Goal: Communication & Community: Answer question/provide support

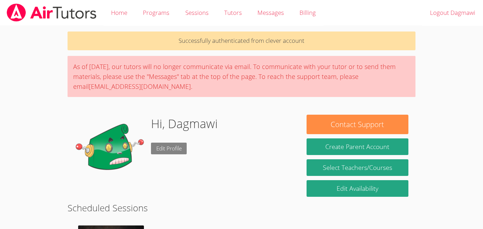
click at [171, 146] on link "Edit Profile" at bounding box center [169, 149] width 36 height 12
click at [106, 139] on img at bounding box center [110, 150] width 71 height 71
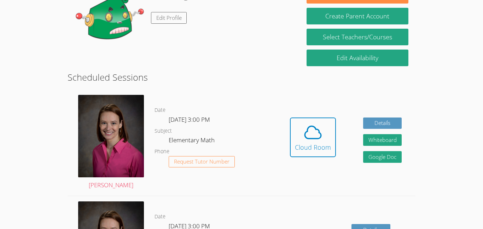
scroll to position [129, 0]
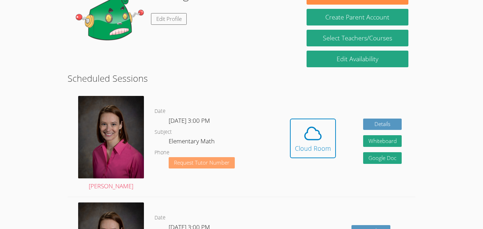
click at [214, 167] on button "Request Tutor Number" at bounding box center [202, 163] width 66 height 12
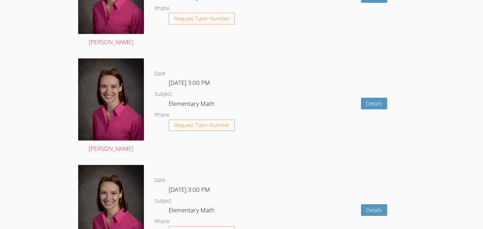
scroll to position [1059, 0]
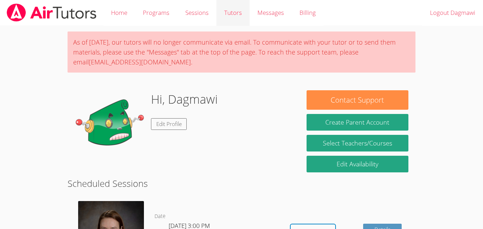
click at [229, 15] on link "Tutors" at bounding box center [233, 13] width 33 height 26
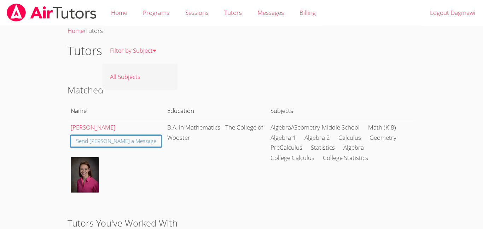
click at [115, 69] on link "All Subjects" at bounding box center [139, 77] width 75 height 26
click at [116, 21] on link "Home" at bounding box center [119, 13] width 32 height 26
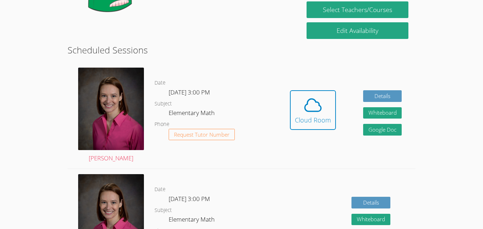
scroll to position [134, 0]
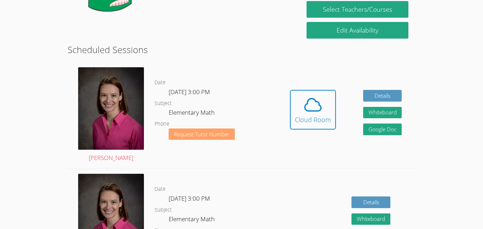
click at [221, 135] on span "Request Tutor Number" at bounding box center [202, 134] width 56 height 5
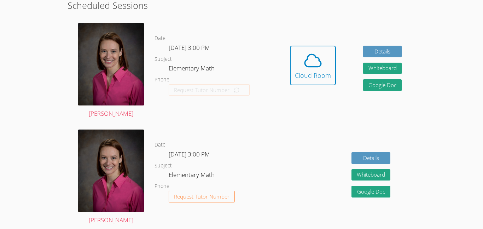
scroll to position [185, 0]
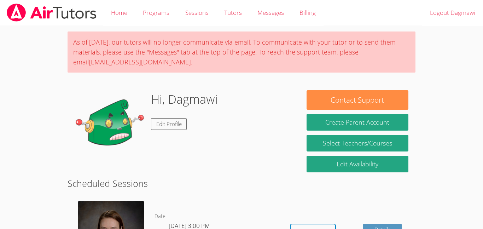
scroll to position [184, 0]
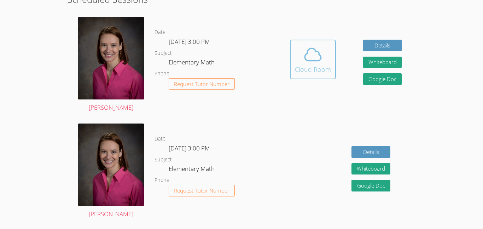
click at [304, 60] on icon at bounding box center [313, 55] width 20 height 20
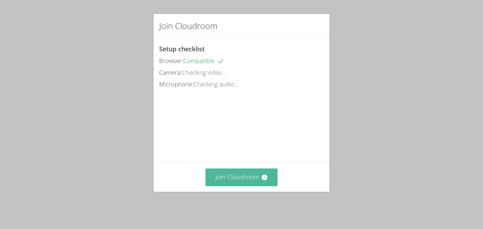
click at [222, 182] on button "Join Cloudroom" at bounding box center [242, 176] width 73 height 17
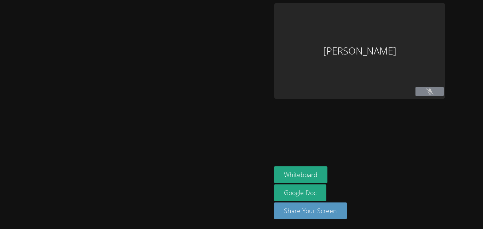
click at [224, 184] on div at bounding box center [136, 114] width 266 height 223
click at [227, 183] on div at bounding box center [136, 114] width 266 height 223
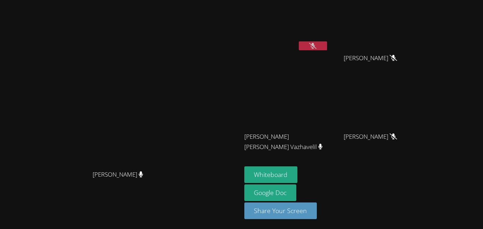
click at [327, 50] on button at bounding box center [313, 45] width 28 height 9
click at [327, 46] on button at bounding box center [313, 45] width 28 height 9
click at [327, 45] on button at bounding box center [313, 45] width 28 height 9
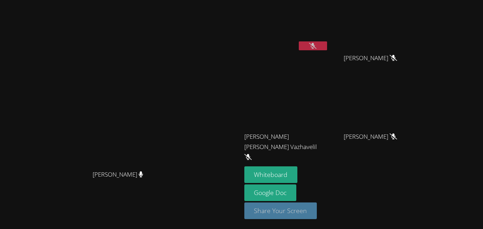
click at [317, 209] on button "Share Your Screen" at bounding box center [280, 210] width 73 height 17
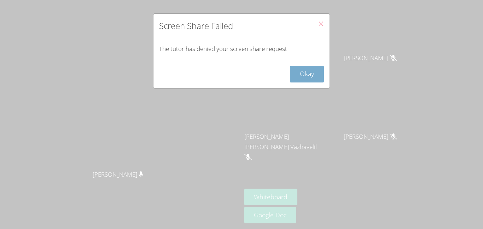
click at [300, 78] on button "Okay" at bounding box center [307, 74] width 34 height 17
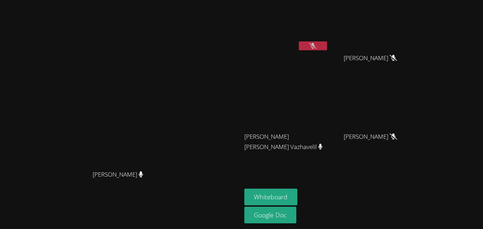
click at [317, 46] on icon at bounding box center [312, 46] width 7 height 6
click at [327, 45] on button at bounding box center [313, 45] width 28 height 9
click at [327, 47] on button at bounding box center [313, 45] width 28 height 9
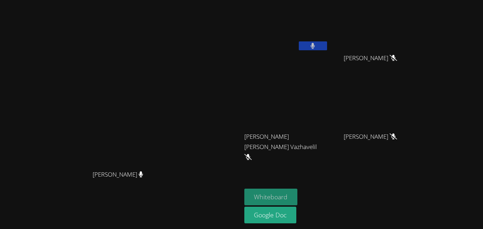
click at [298, 197] on button "Whiteboard" at bounding box center [270, 197] width 53 height 17
click at [174, 34] on video at bounding box center [121, 100] width 106 height 133
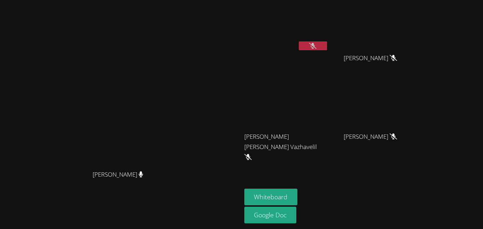
click at [317, 47] on icon at bounding box center [312, 46] width 7 height 6
click at [327, 45] on button at bounding box center [313, 45] width 28 height 9
click at [327, 46] on button at bounding box center [313, 45] width 28 height 9
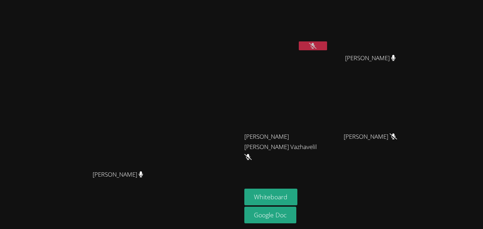
click at [327, 46] on button at bounding box center [313, 45] width 28 height 9
click at [327, 45] on button at bounding box center [313, 45] width 28 height 9
click at [329, 67] on div "[PERSON_NAME]" at bounding box center [286, 41] width 84 height 76
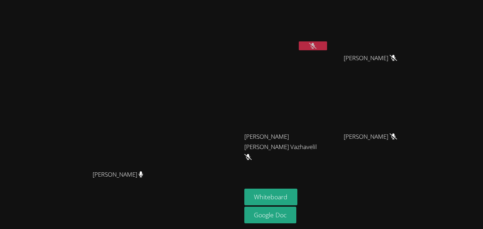
click at [327, 49] on button at bounding box center [313, 45] width 28 height 9
click at [315, 47] on icon at bounding box center [313, 46] width 4 height 6
click at [298, 194] on button "Whiteboard" at bounding box center [270, 197] width 53 height 17
click at [327, 47] on button at bounding box center [313, 45] width 28 height 9
click at [315, 47] on icon at bounding box center [313, 46] width 5 height 6
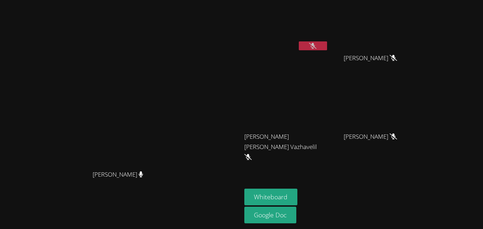
click at [317, 47] on icon at bounding box center [312, 46] width 7 height 6
click at [315, 47] on icon at bounding box center [313, 46] width 5 height 6
click at [327, 42] on button at bounding box center [313, 45] width 28 height 9
click at [327, 43] on button at bounding box center [313, 45] width 28 height 9
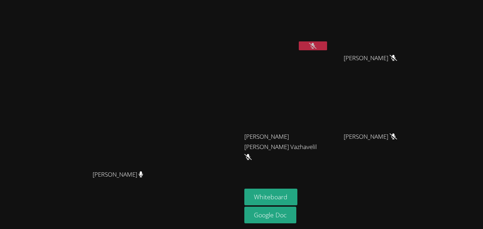
click at [327, 47] on button at bounding box center [313, 45] width 28 height 9
click at [317, 48] on icon at bounding box center [312, 46] width 7 height 6
click at [327, 48] on button at bounding box center [313, 45] width 28 height 9
click at [327, 47] on button at bounding box center [313, 45] width 28 height 9
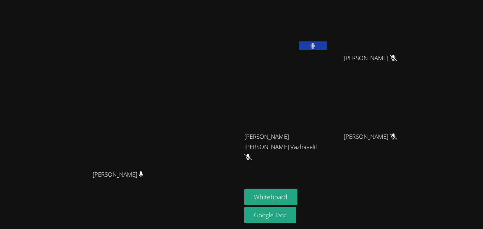
click at [327, 47] on button at bounding box center [313, 45] width 28 height 9
click at [327, 48] on button at bounding box center [313, 45] width 28 height 9
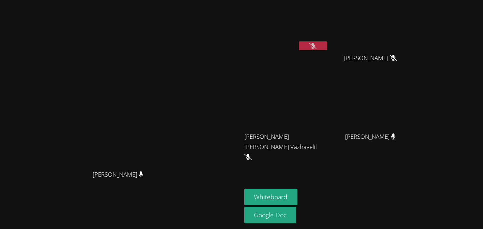
click at [317, 45] on icon at bounding box center [312, 46] width 7 height 6
click at [327, 45] on button at bounding box center [313, 45] width 28 height 9
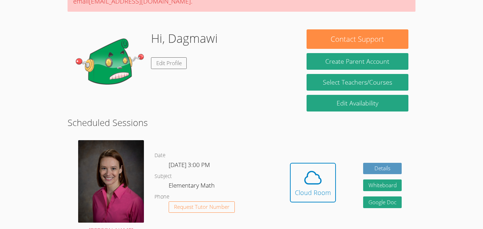
scroll to position [99, 0]
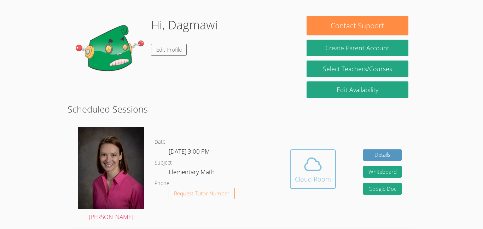
click at [315, 169] on icon at bounding box center [313, 164] width 20 height 20
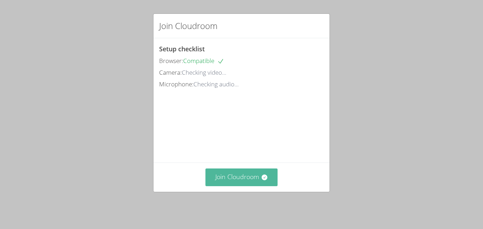
click at [241, 183] on button "Join Cloudroom" at bounding box center [242, 176] width 73 height 17
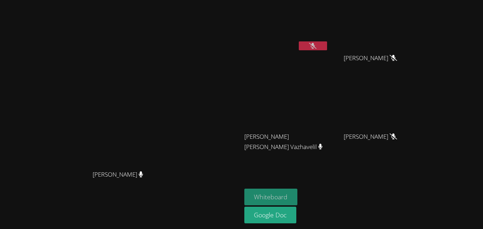
click at [298, 194] on button "Whiteboard" at bounding box center [270, 197] width 53 height 17
click at [327, 41] on button at bounding box center [313, 45] width 28 height 9
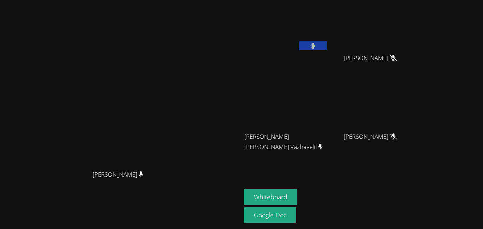
click at [327, 41] on button at bounding box center [313, 45] width 28 height 9
click at [327, 49] on button at bounding box center [313, 45] width 28 height 9
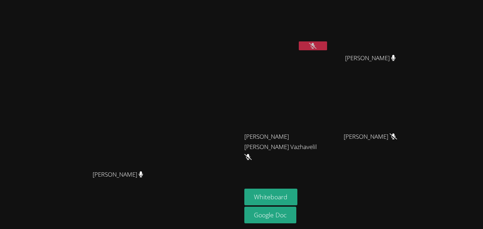
click at [327, 50] on button at bounding box center [313, 45] width 28 height 9
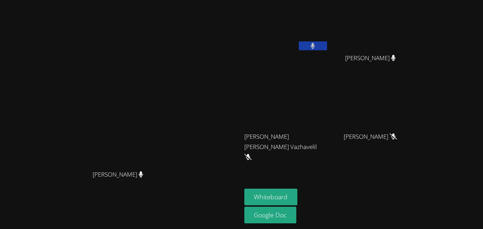
click at [327, 50] on button at bounding box center [313, 45] width 28 height 9
click at [327, 47] on button at bounding box center [313, 45] width 28 height 9
click at [327, 45] on button at bounding box center [313, 45] width 28 height 9
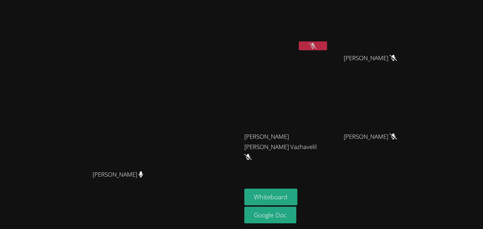
click at [327, 49] on button at bounding box center [313, 45] width 28 height 9
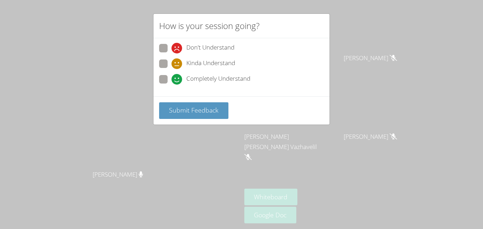
click at [172, 85] on span at bounding box center [172, 85] width 0 height 0
click at [172, 79] on input "Completely Understand" at bounding box center [175, 78] width 6 height 6
radio input "true"
click at [172, 69] on span at bounding box center [172, 69] width 0 height 0
click at [172, 62] on input "Kinda Understand" at bounding box center [175, 62] width 6 height 6
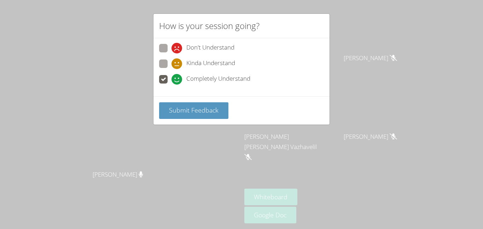
radio input "true"
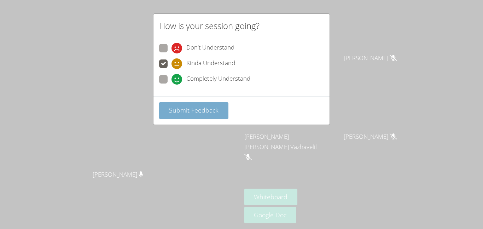
click at [179, 109] on span "Submit Feedback" at bounding box center [194, 110] width 50 height 8
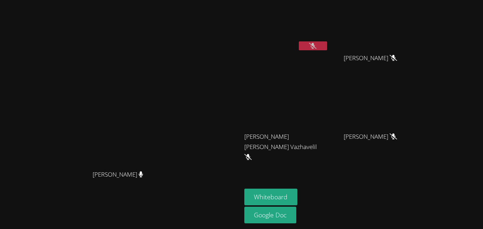
click at [327, 45] on button at bounding box center [313, 45] width 28 height 9
click at [327, 50] on button at bounding box center [313, 45] width 28 height 9
click at [317, 48] on icon at bounding box center [312, 46] width 7 height 6
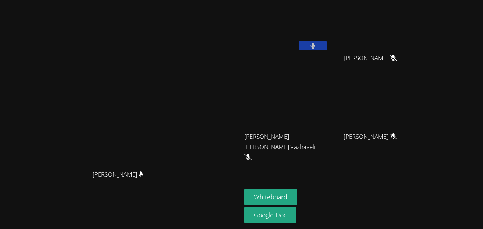
click at [327, 48] on button at bounding box center [313, 45] width 28 height 9
click at [315, 44] on icon at bounding box center [313, 46] width 5 height 6
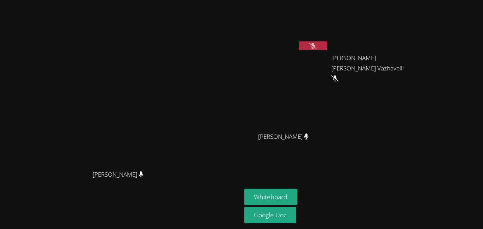
click at [327, 46] on button at bounding box center [313, 45] width 28 height 9
